Goal: Find specific page/section: Find specific page/section

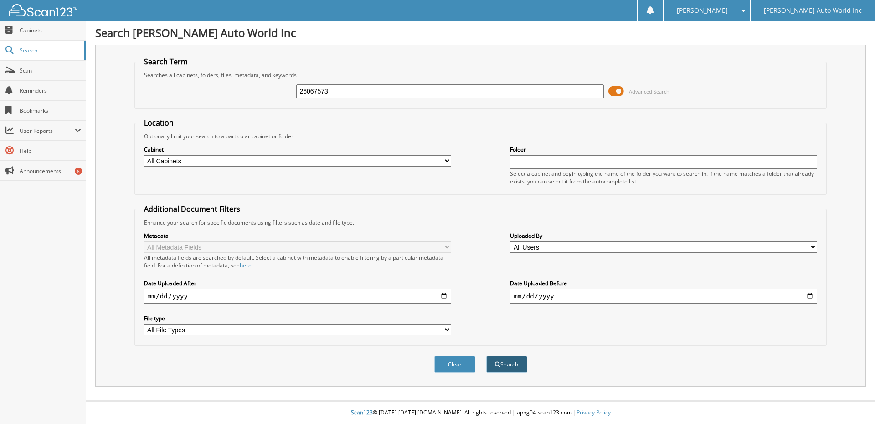
type input "26067573"
click at [505, 369] on button "Search" at bounding box center [506, 364] width 41 height 17
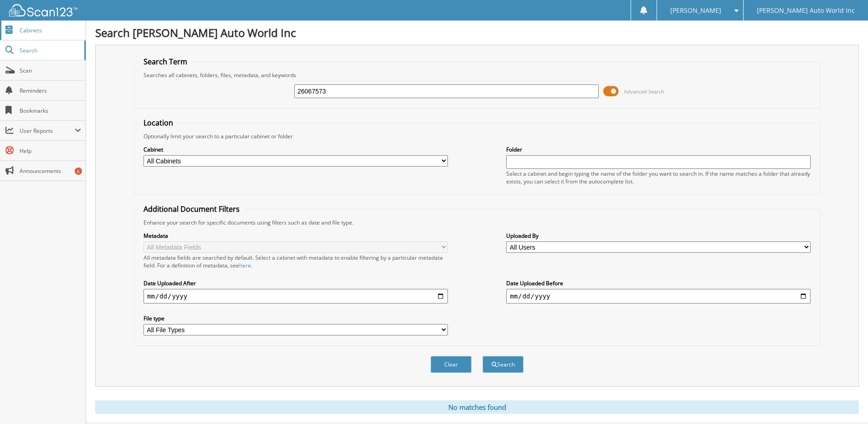
click at [34, 32] on span "Cabinets" at bounding box center [51, 30] width 62 height 8
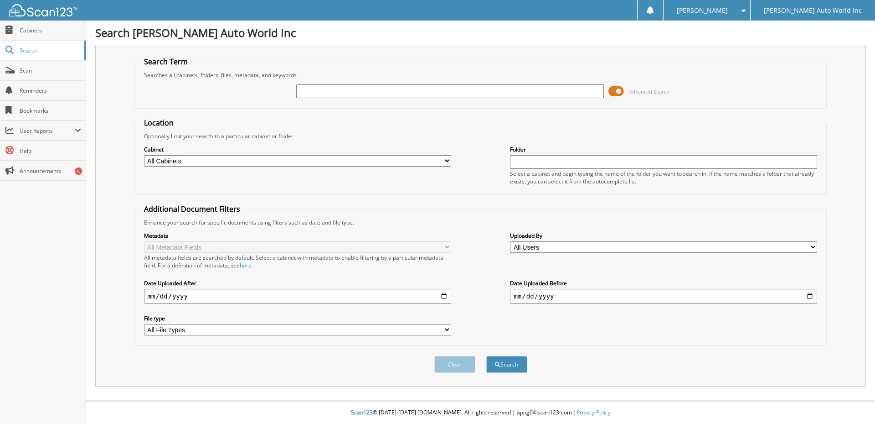
click at [615, 92] on span at bounding box center [617, 91] width 16 height 14
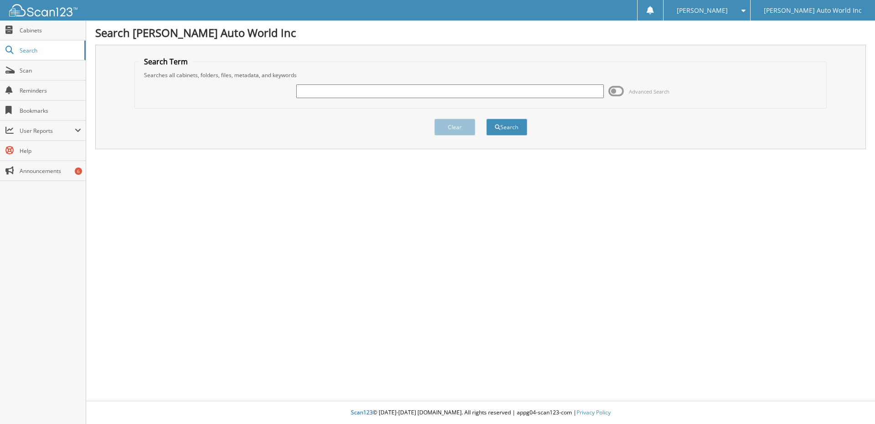
paste input "26067573"
type input "26067573"
click at [512, 129] on button "Search" at bounding box center [506, 127] width 41 height 17
